Goal: Check status: Check status

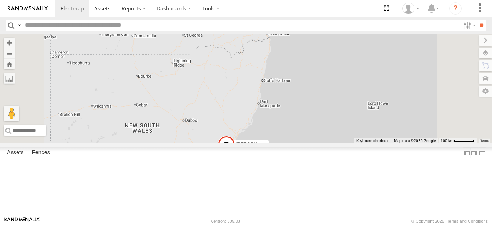
click at [375, 88] on div "[PERSON_NAME] - 360NA6 [GEOGRAPHIC_DATA] 15" at bounding box center [246, 89] width 492 height 110
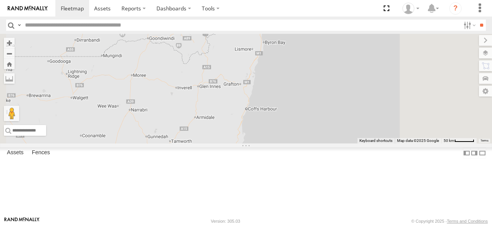
drag, startPoint x: 364, startPoint y: 70, endPoint x: 337, endPoint y: 107, distance: 45.5
click at [337, 107] on div "[PERSON_NAME] - 360NA6 [GEOGRAPHIC_DATA] 12 3" at bounding box center [246, 89] width 492 height 110
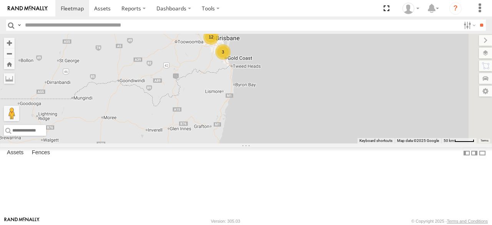
click at [219, 45] on div "12" at bounding box center [210, 36] width 15 height 15
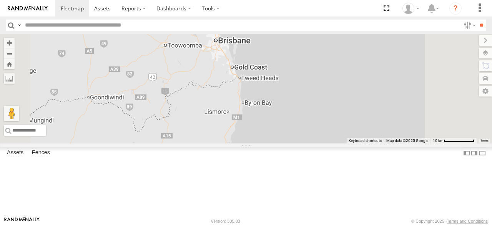
click at [306, 79] on div "[PERSON_NAME] - 360NA6 [GEOGRAPHIC_DATA]" at bounding box center [246, 89] width 492 height 110
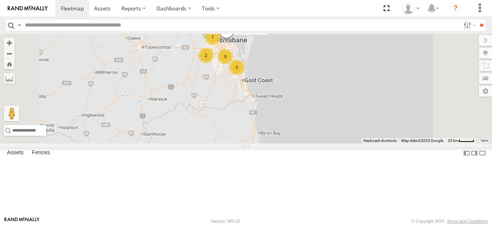
click at [313, 100] on div "[PERSON_NAME] - 360NA6 NSW 7 2 3 Jack - 348FB3 2" at bounding box center [246, 89] width 492 height 110
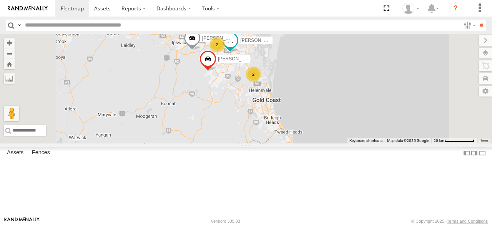
drag, startPoint x: 330, startPoint y: 68, endPoint x: 311, endPoint y: 88, distance: 26.7
click at [235, 42] on label "[PERSON_NAME] B - Corolla Hatch" at bounding box center [215, 38] width 38 height 8
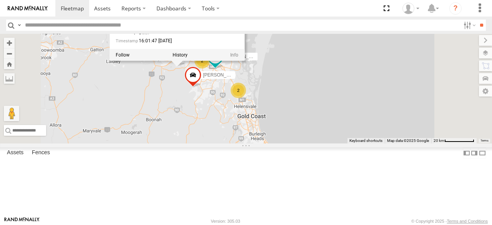
click at [245, 61] on div at bounding box center [177, 55] width 135 height 12
click at [245, 61] on div at bounding box center [177, 56] width 135 height 12
click at [340, 84] on div "[PERSON_NAME] - 360NA6 [GEOGRAPHIC_DATA] [PERSON_NAME] - 348FB3 2 [PERSON_NAME]…" at bounding box center [246, 89] width 492 height 110
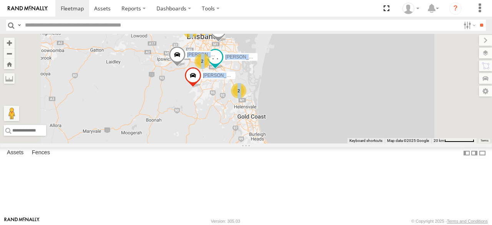
click at [340, 84] on div "[PERSON_NAME] - 360NA6 NSW [PERSON_NAME] - 348FB3 2 [PERSON_NAME] B - Corolla […" at bounding box center [246, 89] width 492 height 110
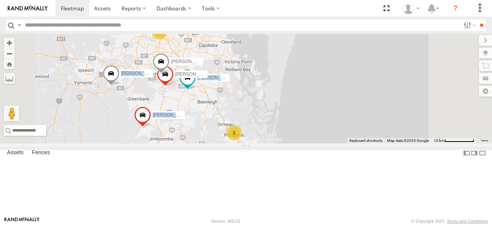
click at [299, 89] on div "[PERSON_NAME] - 360NA6 NSW [PERSON_NAME] - 348FB3 [PERSON_NAME] B - Corolla [PE…" at bounding box center [246, 89] width 492 height 110
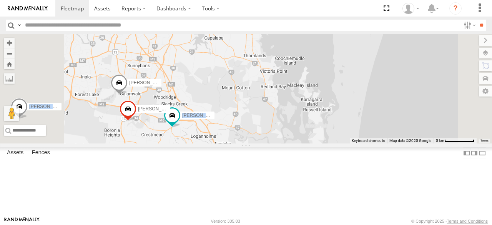
click at [197, 85] on span "[PERSON_NAME] 019IP4 - Hilux" at bounding box center [163, 82] width 68 height 5
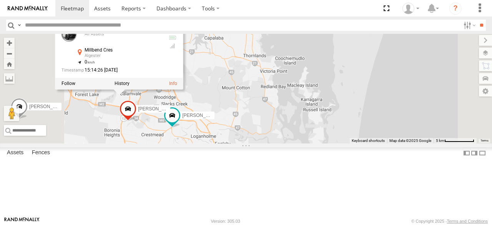
click at [292, 127] on div "[PERSON_NAME] - 360NA6 NSW [PERSON_NAME] - 348FB3 [PERSON_NAME] B - Corolla [PE…" at bounding box center [246, 89] width 492 height 110
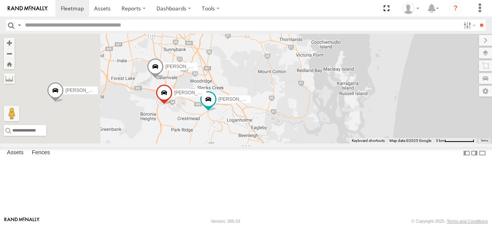
drag, startPoint x: 292, startPoint y: 127, endPoint x: 335, endPoint y: 106, distance: 47.3
click at [335, 106] on div "[PERSON_NAME] - 360NA6 NSW [PERSON_NAME] - 348FB3 [PERSON_NAME] B - Corolla [PE…" at bounding box center [246, 89] width 492 height 110
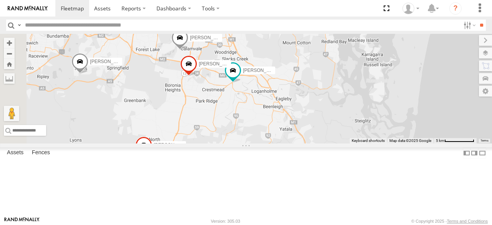
drag, startPoint x: 273, startPoint y: 165, endPoint x: 306, endPoint y: 125, distance: 51.7
click at [306, 125] on div "[PERSON_NAME] - 360NA6 NSW [PERSON_NAME] - 348FB3 [PERSON_NAME] B - Corolla [PE…" at bounding box center [246, 89] width 492 height 110
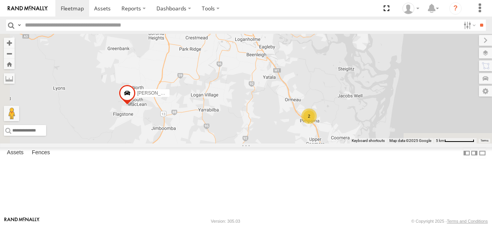
drag, startPoint x: 343, startPoint y: 147, endPoint x: 290, endPoint y: 135, distance: 54.8
click at [290, 135] on div "[PERSON_NAME] - 360NA6 NSW [PERSON_NAME] - 348FB3 [PERSON_NAME] B - Corolla [PE…" at bounding box center [246, 89] width 492 height 110
click at [317, 124] on div "2" at bounding box center [308, 115] width 15 height 15
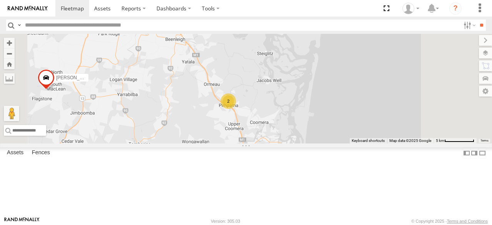
drag, startPoint x: 276, startPoint y: 106, endPoint x: 289, endPoint y: 175, distance: 70.4
click at [289, 143] on div "[PERSON_NAME] - 360NA6 NSW [PERSON_NAME] - 348FB3 [PERSON_NAME] B - Corolla [PE…" at bounding box center [246, 89] width 492 height 110
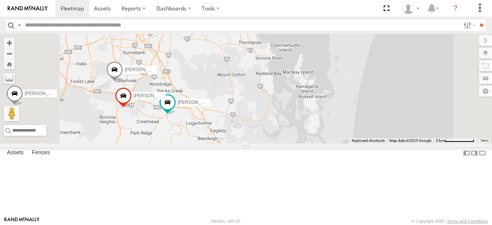
drag, startPoint x: 285, startPoint y: 133, endPoint x: 314, endPoint y: 184, distance: 58.7
click at [314, 143] on div "[PERSON_NAME] - 360NA6 NSW [PERSON_NAME] - 348FB3 [PERSON_NAME] B - Corolla [PE…" at bounding box center [246, 89] width 492 height 110
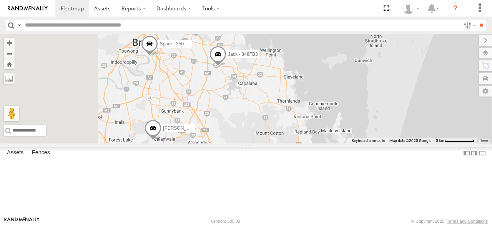
drag, startPoint x: 296, startPoint y: 123, endPoint x: 315, endPoint y: 157, distance: 39.3
click at [315, 143] on div "[PERSON_NAME] - 360NA6 NSW [PERSON_NAME] - 348FB3 [PERSON_NAME] B - Corolla [PE…" at bounding box center [246, 89] width 492 height 110
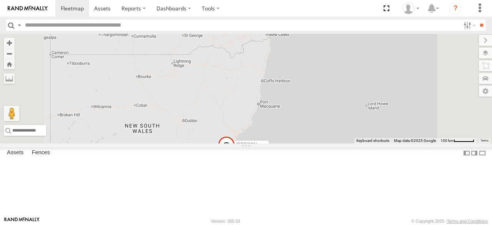
click at [354, 81] on div "[PERSON_NAME] - 360NA6 [GEOGRAPHIC_DATA] 15" at bounding box center [246, 89] width 492 height 110
